Goal: Check status: Check status

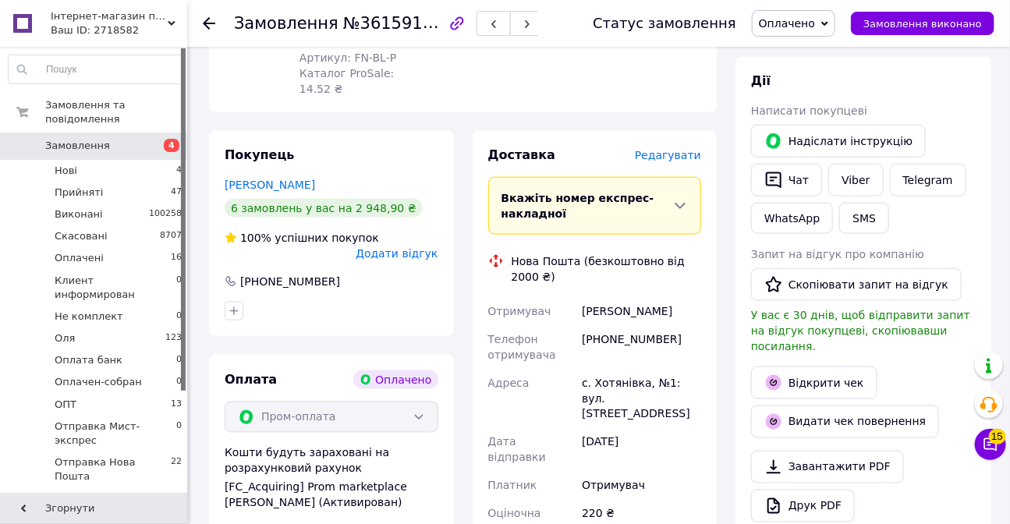
scroll to position [709, 0]
click at [821, 366] on link "Відкрити чек" at bounding box center [814, 382] width 126 height 33
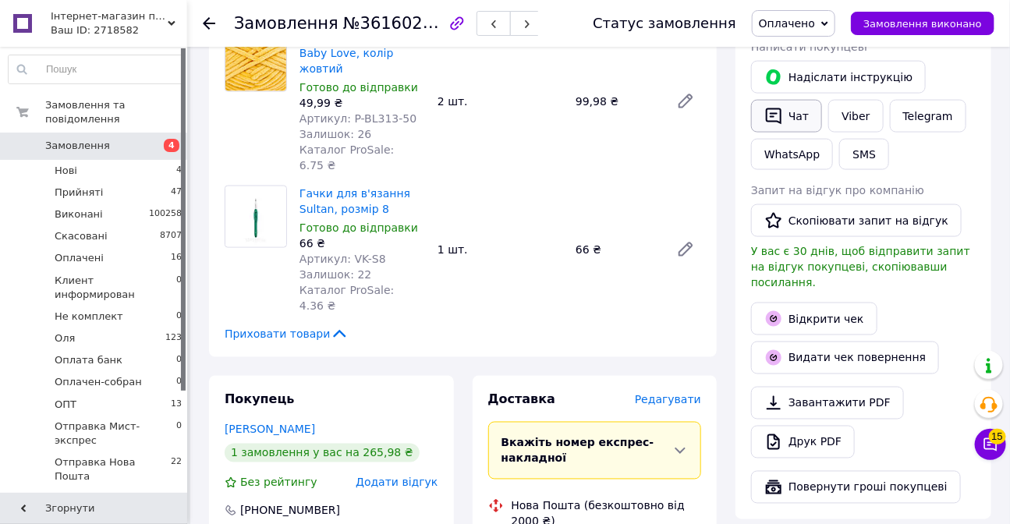
scroll to position [780, 0]
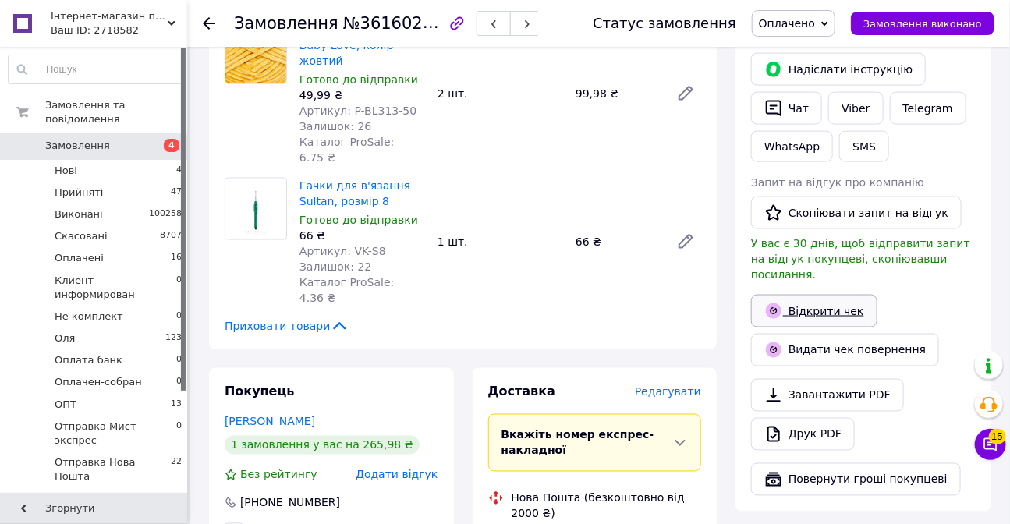
click at [818, 295] on link "Відкрити чек" at bounding box center [814, 311] width 126 height 33
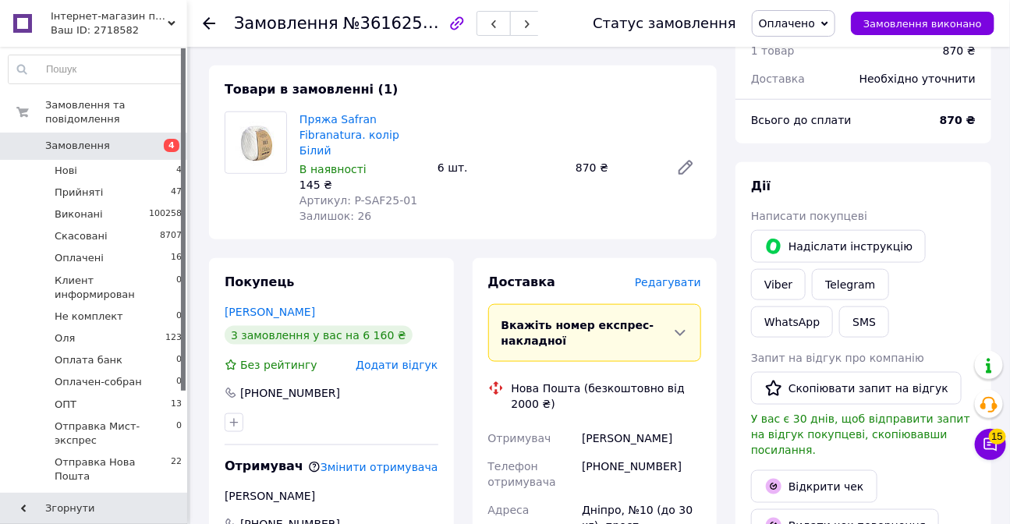
scroll to position [709, 0]
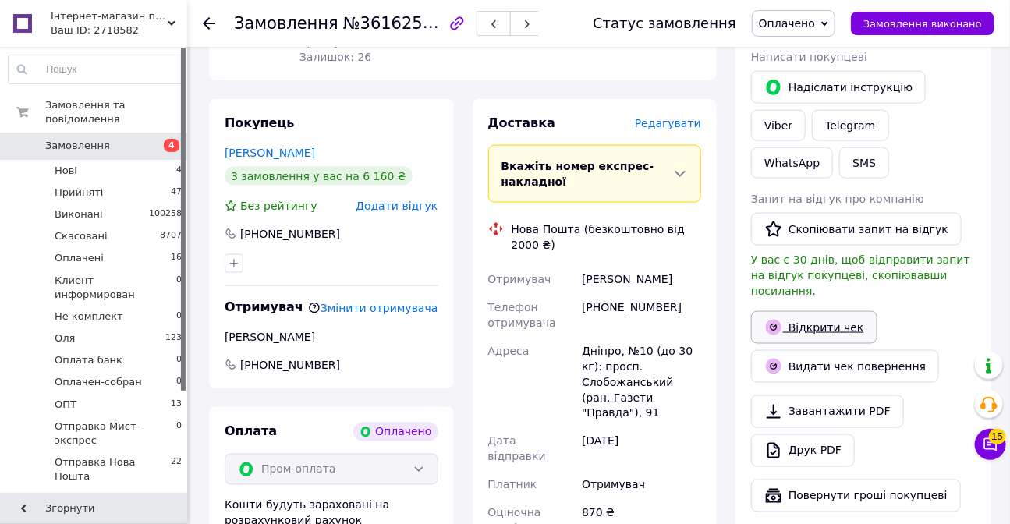
click at [824, 311] on link "Відкрити чек" at bounding box center [814, 327] width 126 height 33
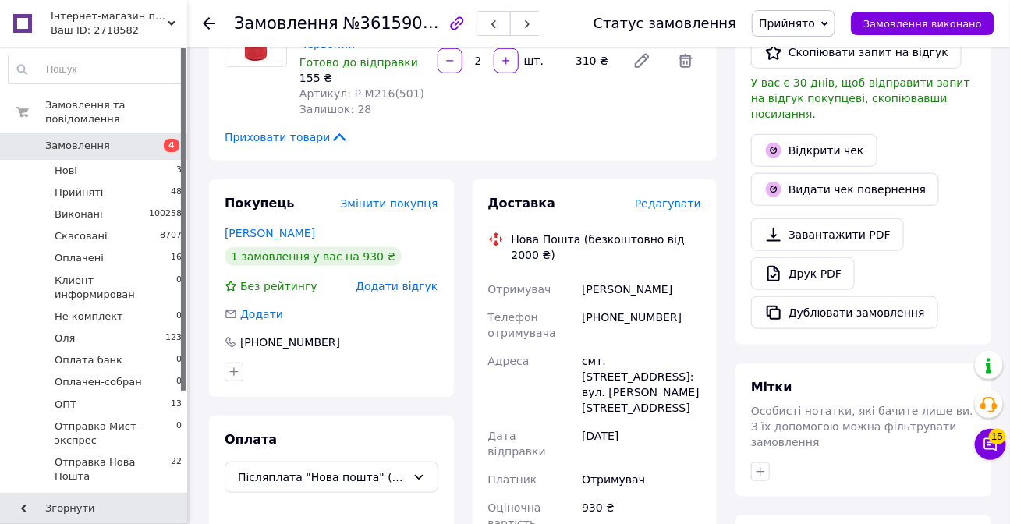
scroll to position [425, 0]
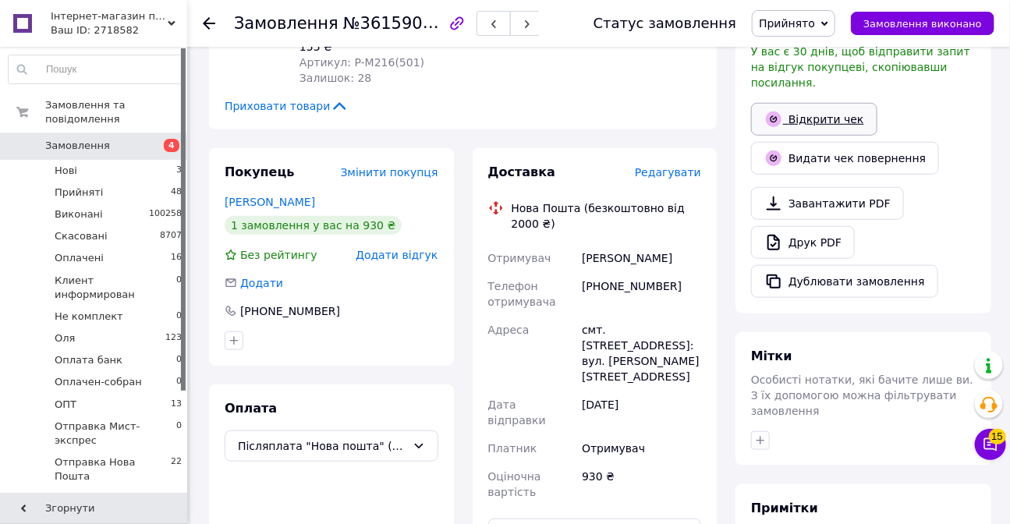
click at [803, 103] on link "Відкрити чек" at bounding box center [814, 119] width 126 height 33
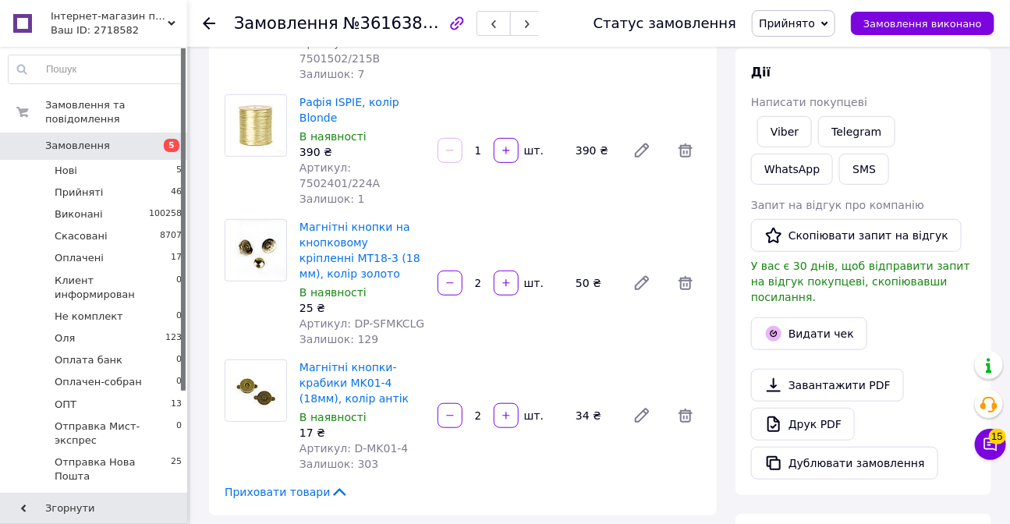
scroll to position [212, 0]
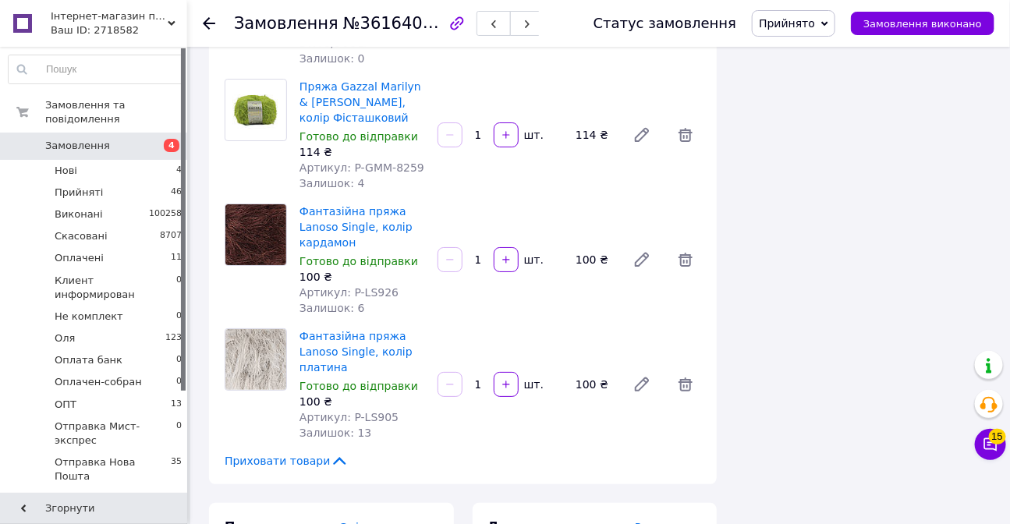
scroll to position [2127, 0]
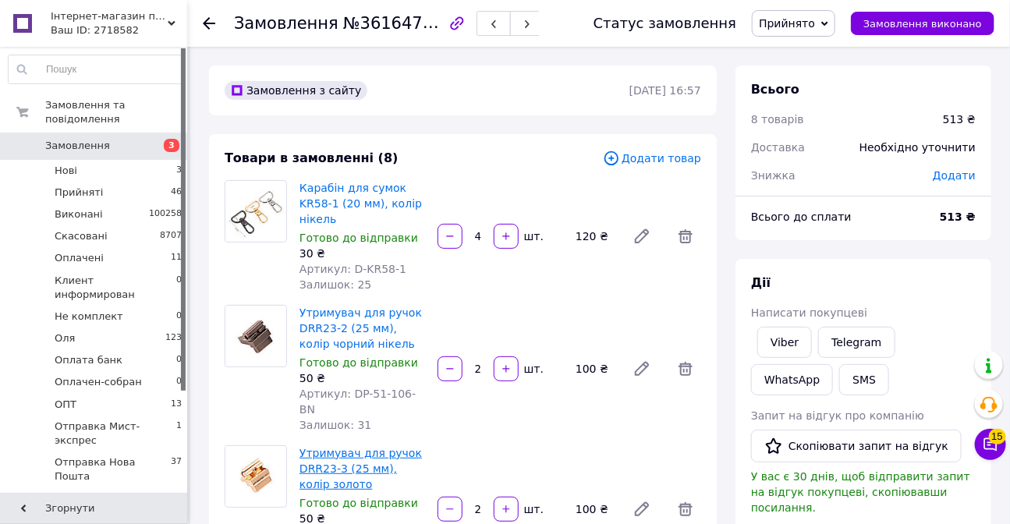
click at [375, 447] on link "Утримувач для ручок DRR23-3 (25 мм), колір золото" at bounding box center [361, 469] width 122 height 44
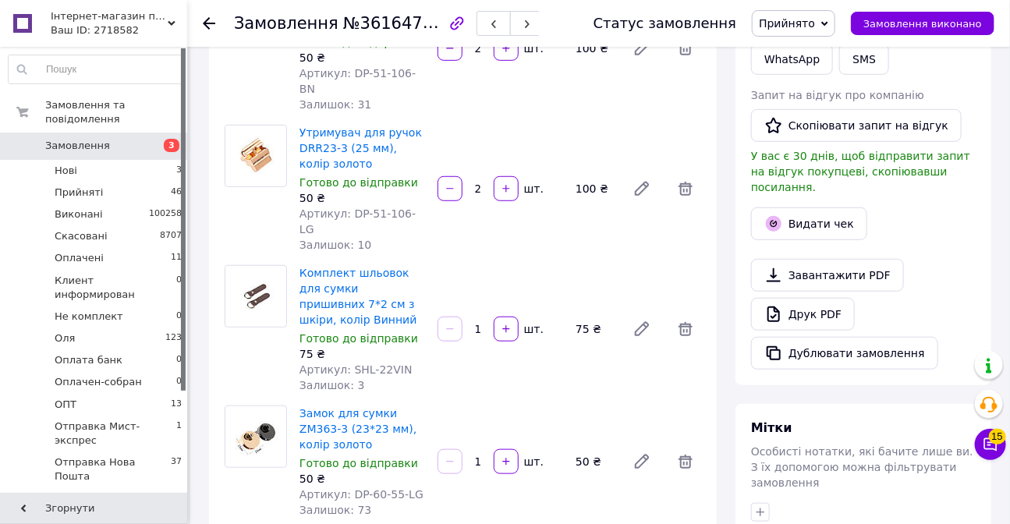
scroll to position [283, 0]
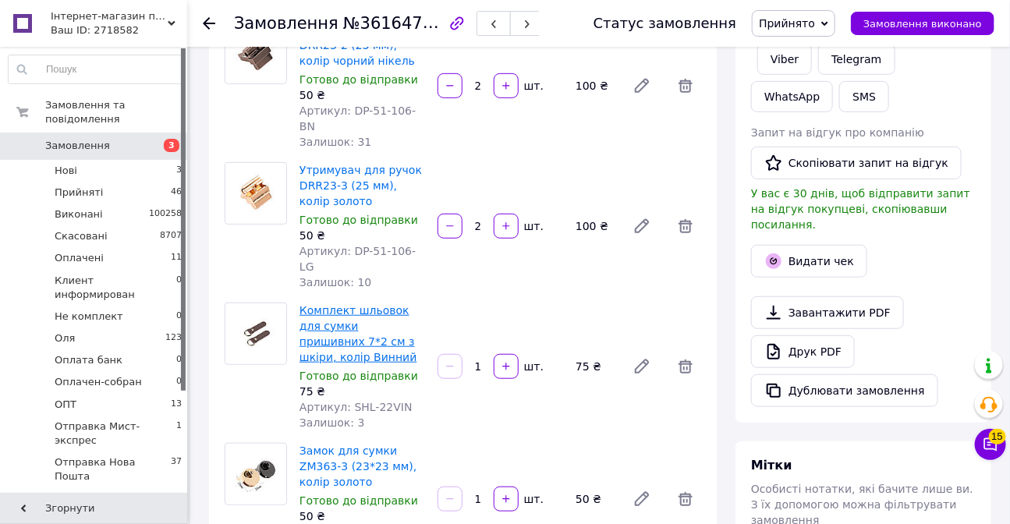
click at [385, 304] on link "Комплект шльовок для сумки пришивних 7*2 см з шкіри, колір Винний" at bounding box center [358, 333] width 117 height 59
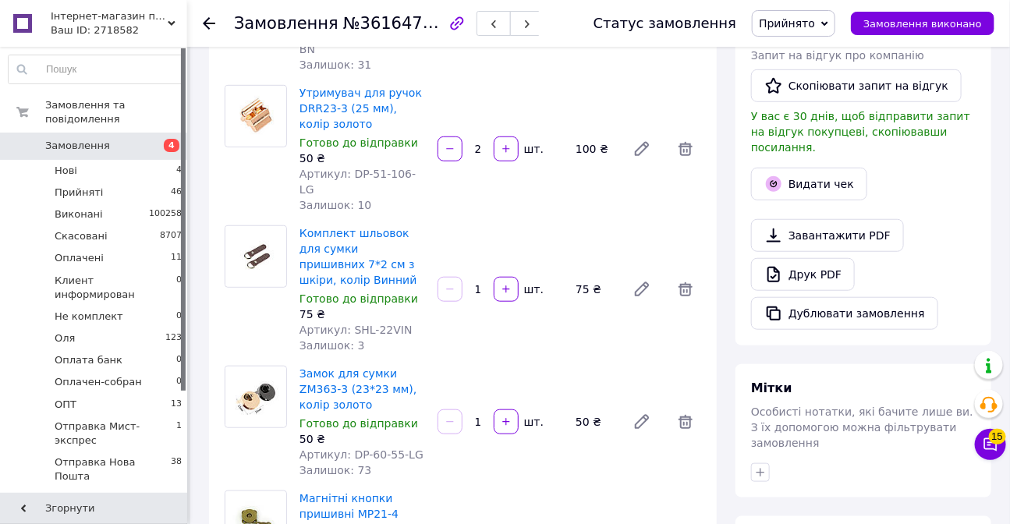
scroll to position [283, 0]
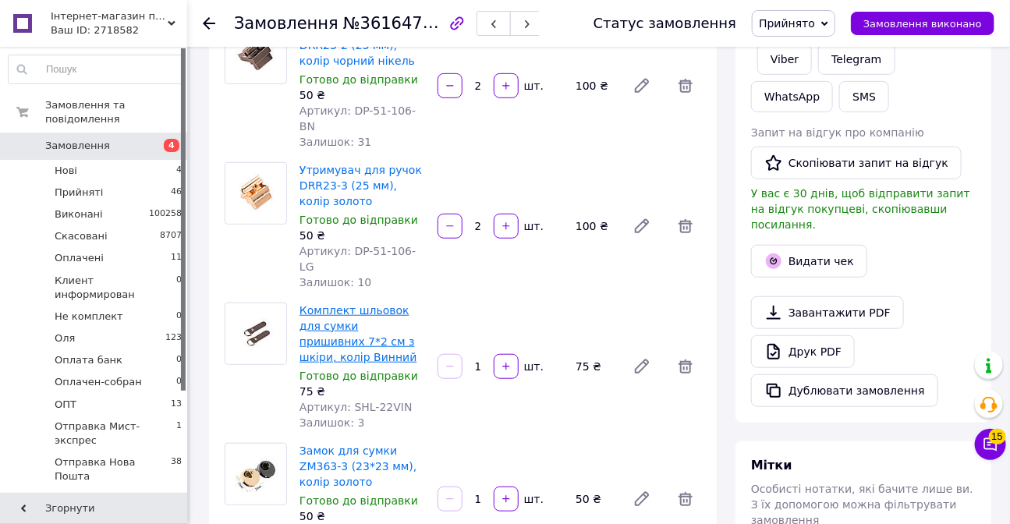
click at [328, 304] on link "Комплект шльовок для сумки пришивних 7*2 см з шкіри, колір Винний" at bounding box center [358, 333] width 117 height 59
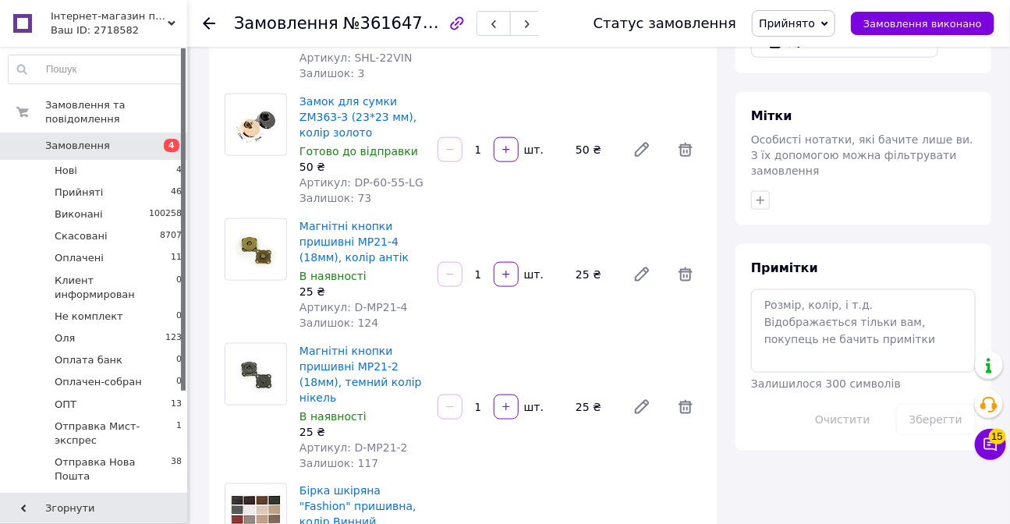
scroll to position [638, 0]
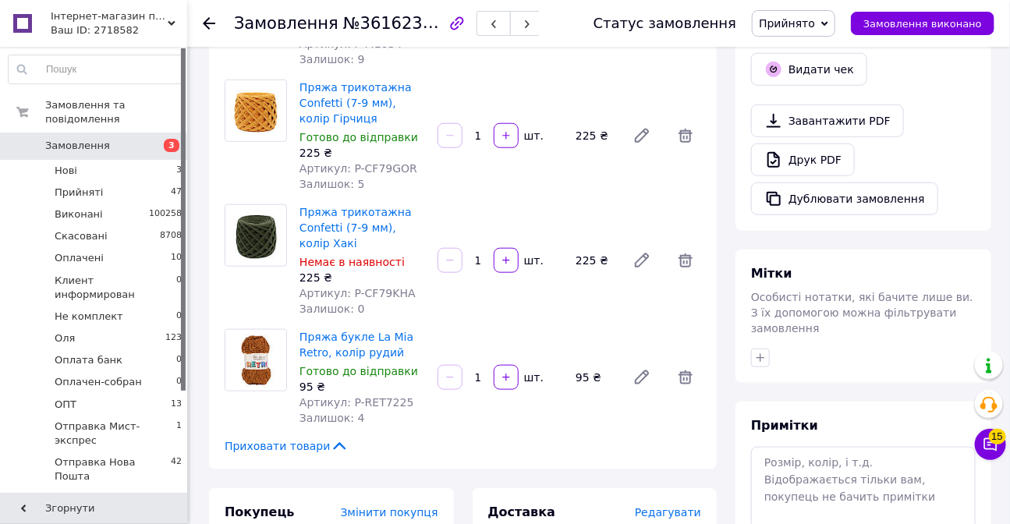
scroll to position [567, 0]
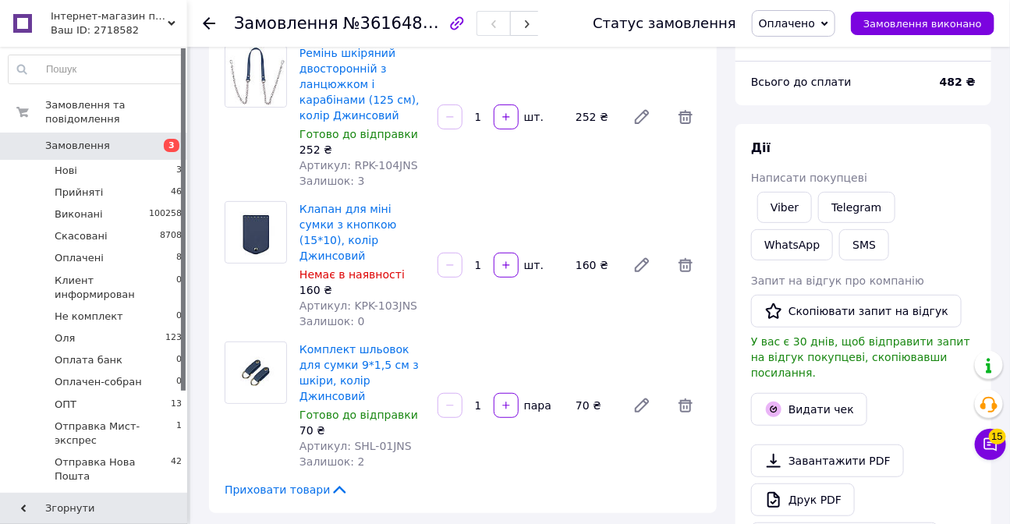
scroll to position [141, 0]
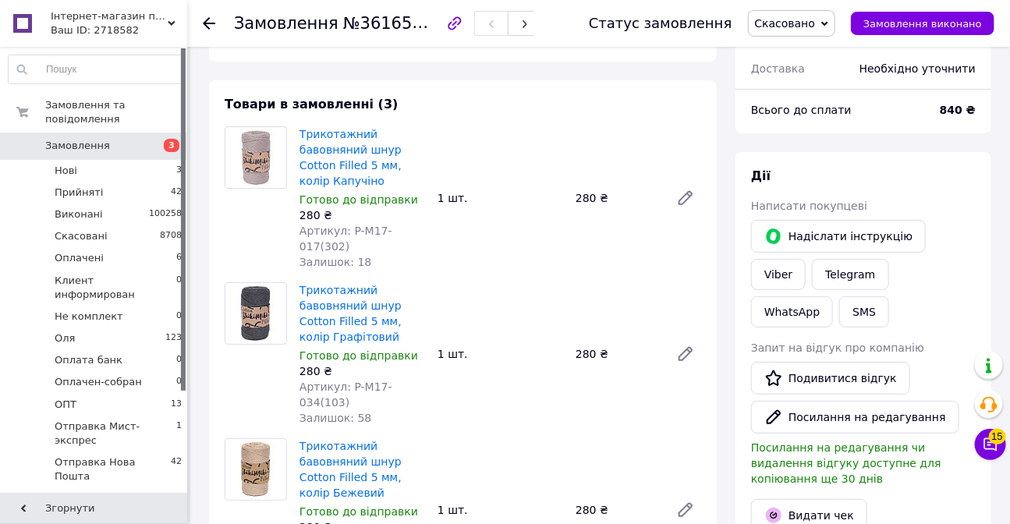
scroll to position [70, 0]
